Goal: Task Accomplishment & Management: Use online tool/utility

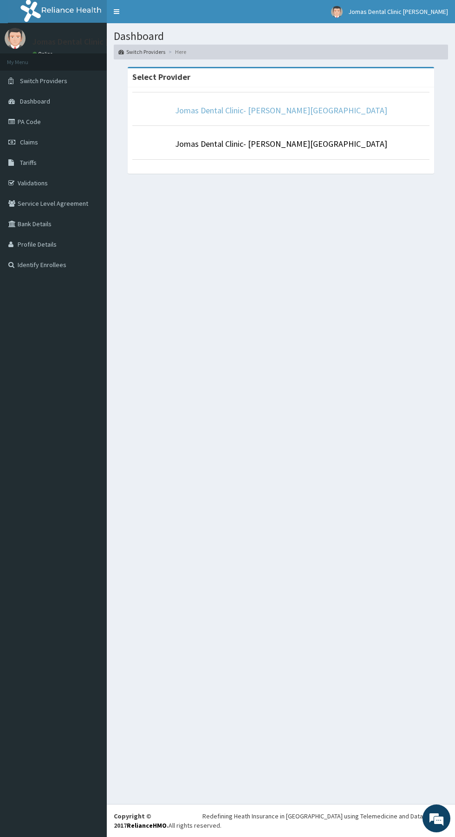
click at [347, 109] on link "Jomas Dental Clinic- Ada George Road Branch" at bounding box center [281, 110] width 212 height 11
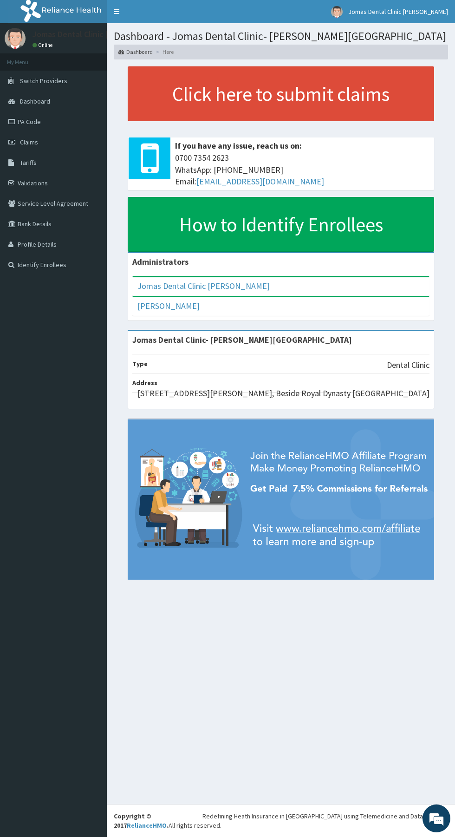
click at [67, 188] on link "Validations" at bounding box center [53, 183] width 107 height 20
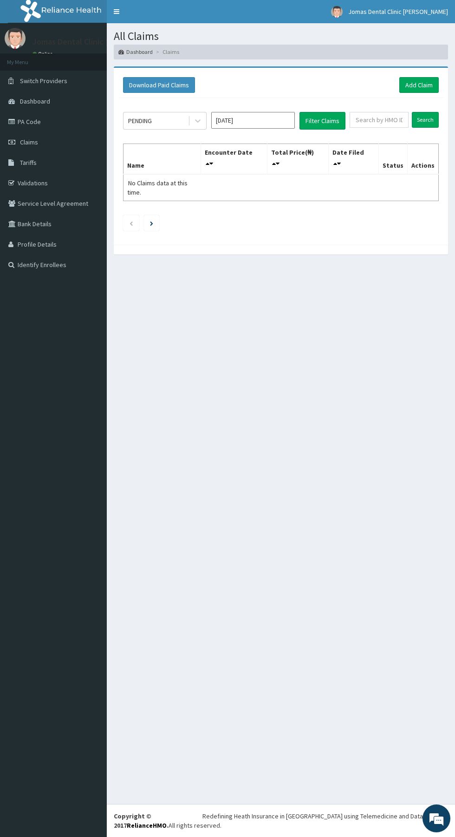
click at [0, 336] on aside "Jomas Dental Clinic Ada George Branch Online My Menu Switch Providers Dashboard…" at bounding box center [53, 418] width 107 height 837
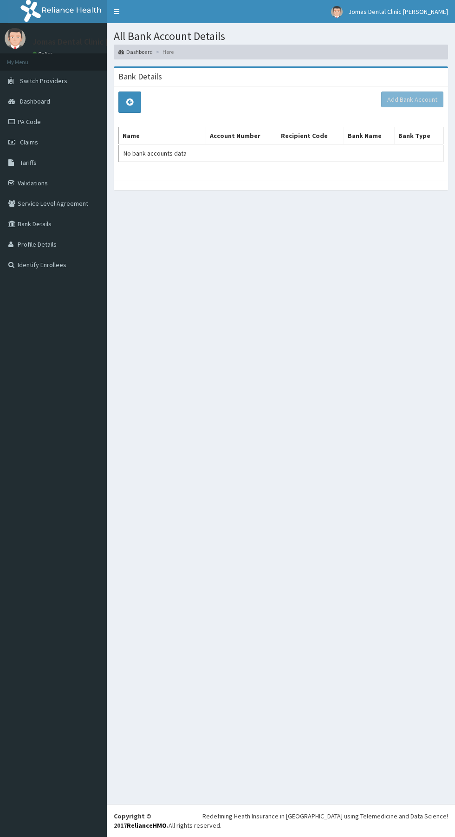
click at [56, 179] on link "Validations" at bounding box center [53, 183] width 107 height 20
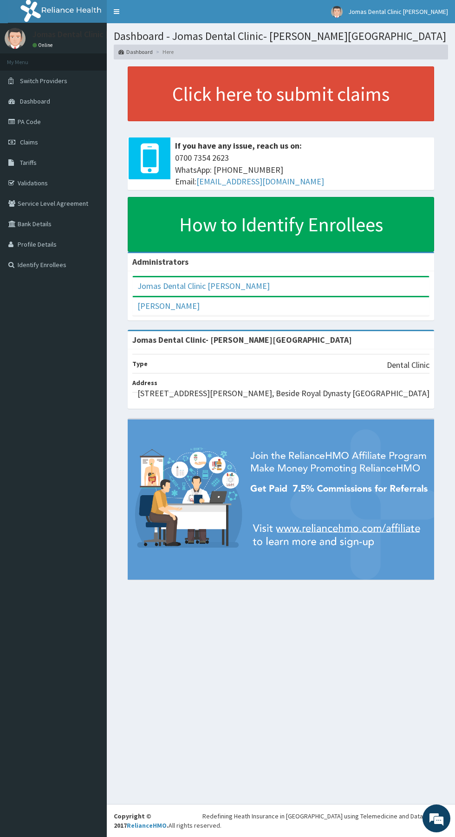
click at [76, 174] on link "Validations" at bounding box center [53, 183] width 107 height 20
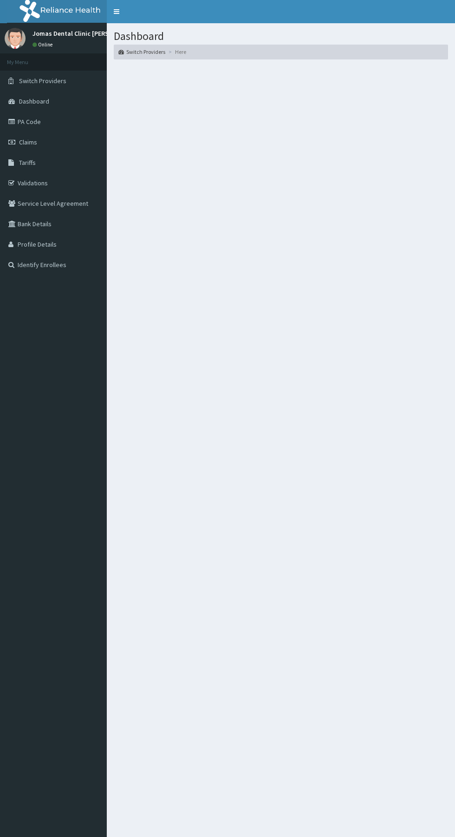
click at [55, 183] on link "Validations" at bounding box center [53, 183] width 107 height 20
